Goal: Task Accomplishment & Management: Manage account settings

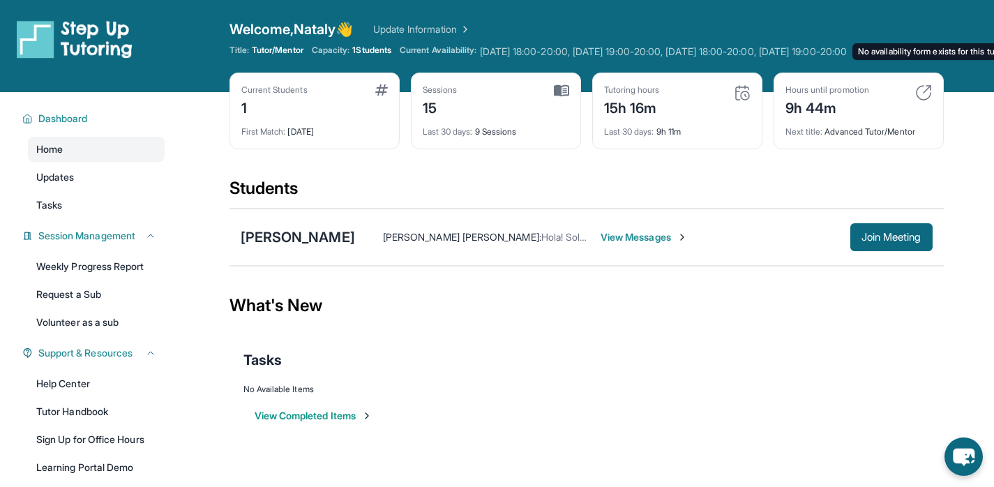
click at [522, 57] on span "[DATE] 18:00-20:00, [DATE] 19:00-20:00, [DATE] 18:00-20:00, [DATE] 19:00-20:00 …" at bounding box center [663, 52] width 367 height 14
click at [458, 30] on link "Update Information" at bounding box center [422, 29] width 98 height 14
click at [389, 24] on link "Update Information" at bounding box center [422, 29] width 98 height 14
click at [465, 47] on span "Current Availability:" at bounding box center [438, 52] width 77 height 14
